Goal: Download file/media

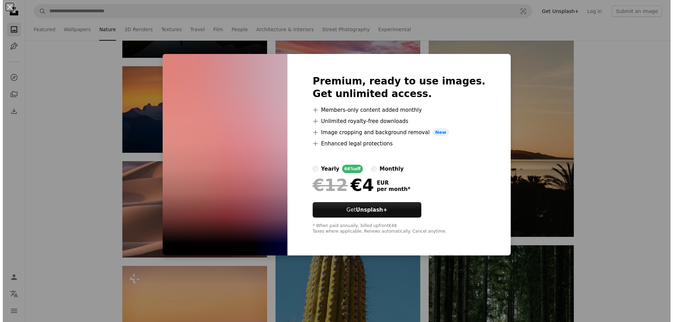
scroll to position [27750, 0]
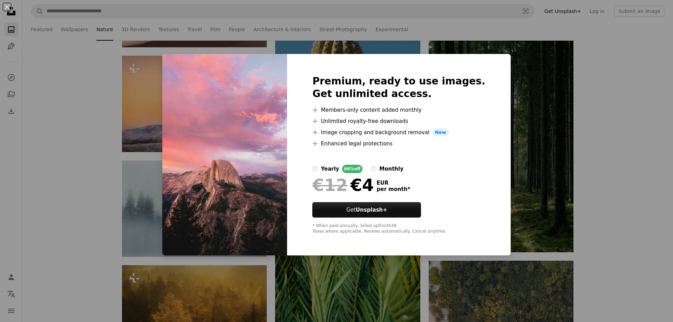
click at [604, 182] on div "An X shape Premium, ready to use images. Get unlimited access. A plus sign Memb…" at bounding box center [336, 161] width 673 height 322
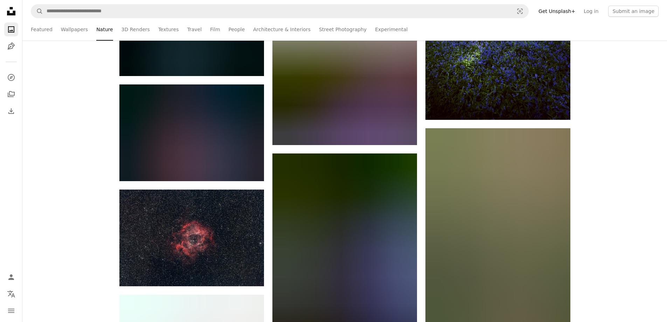
scroll to position [32936, 0]
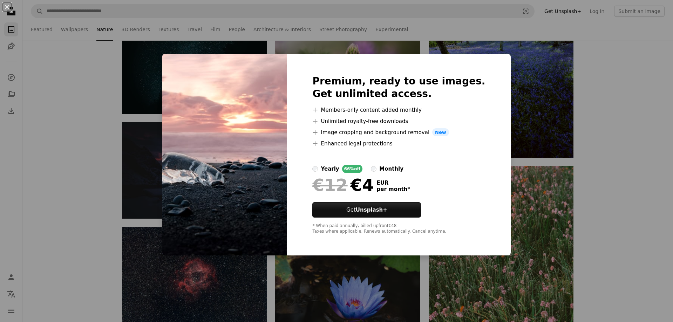
click at [617, 241] on div "An X shape Premium, ready to use images. Get unlimited access. A plus sign Memb…" at bounding box center [336, 161] width 673 height 322
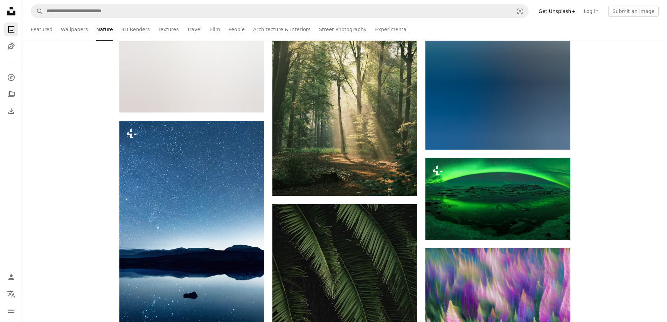
scroll to position [39803, 0]
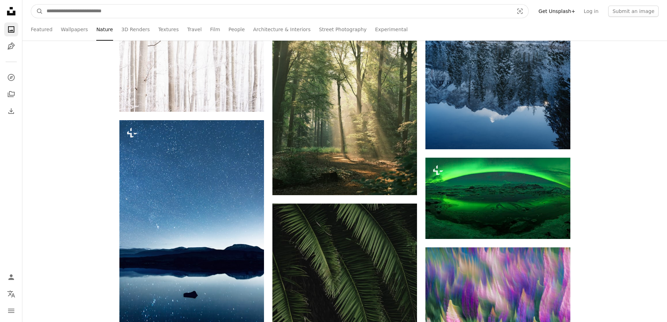
click at [129, 11] on input "Find visuals sitewide" at bounding box center [277, 11] width 469 height 13
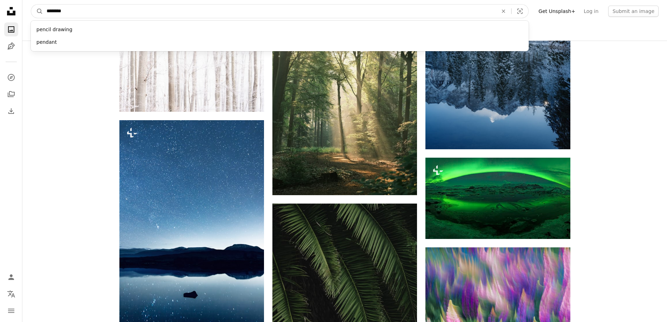
type input "********"
click at [31, 5] on button "A magnifying glass" at bounding box center [37, 11] width 12 height 13
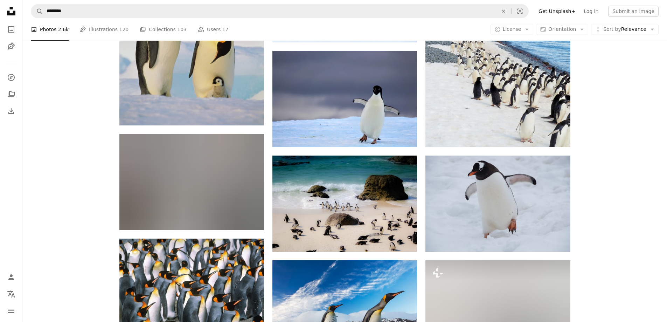
scroll to position [455, 0]
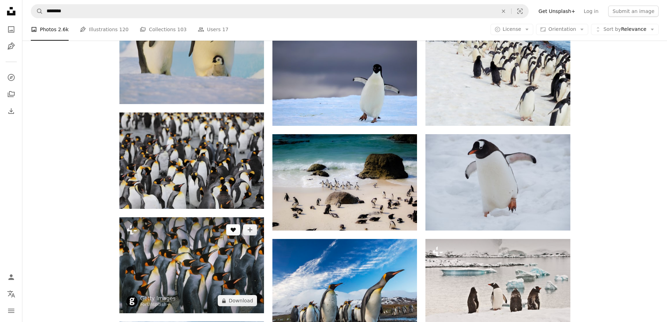
click at [235, 227] on icon "A heart" at bounding box center [234, 230] width 6 height 6
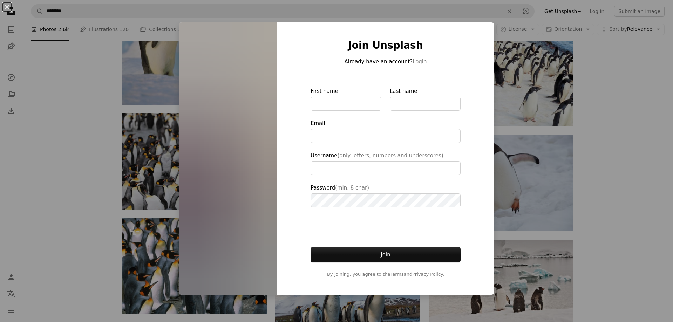
type input "**********"
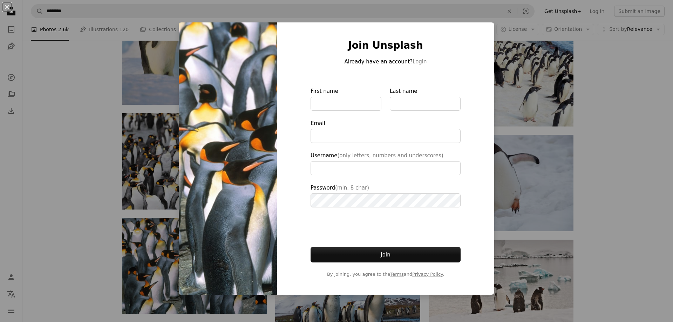
click at [578, 204] on div "An X shape Join Unsplash Already have an account? Login First name Last name Em…" at bounding box center [336, 161] width 673 height 322
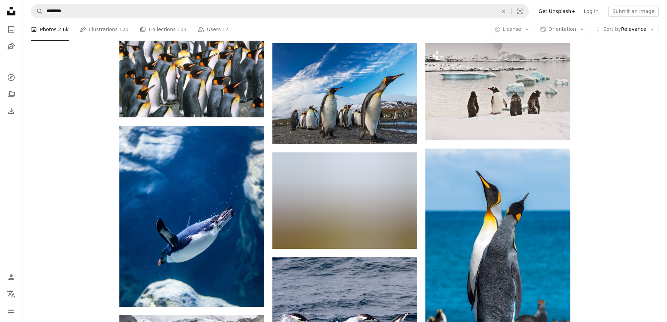
scroll to position [771, 0]
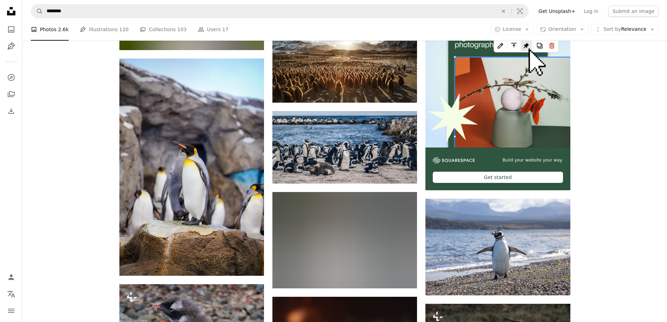
scroll to position [3083, 0]
